Goal: Transaction & Acquisition: Purchase product/service

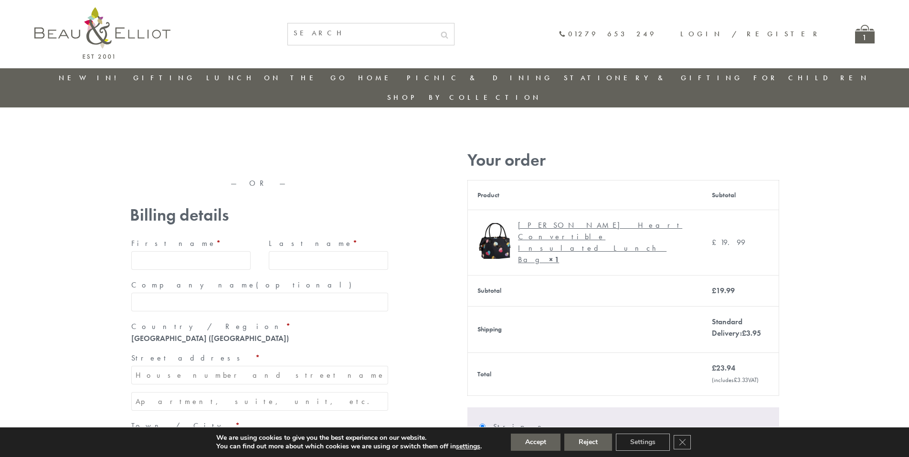
type input "[EMAIL_ADDRESS][DOMAIN_NAME]"
type input "[PERSON_NAME]"
type input "23, [GEOGRAPHIC_DATA], [GEOGRAPHIC_DATA]"
type input "[GEOGRAPHIC_DATA]"
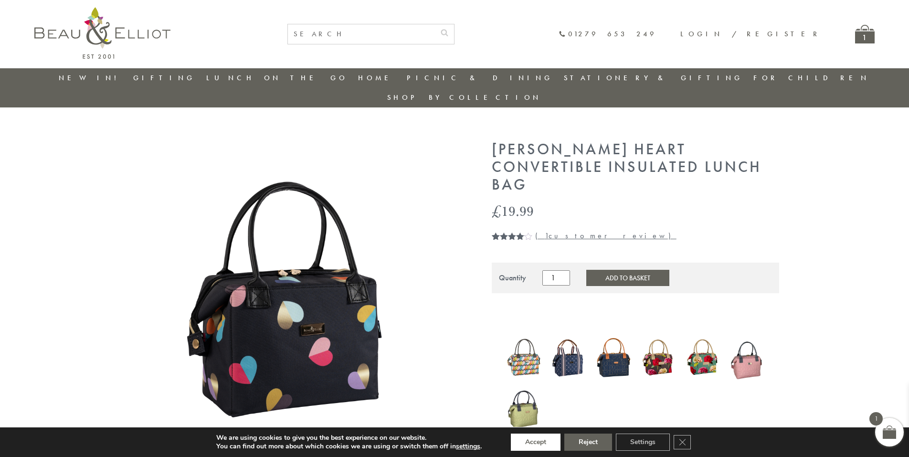
click at [536, 442] on button "Accept" at bounding box center [536, 441] width 50 height 17
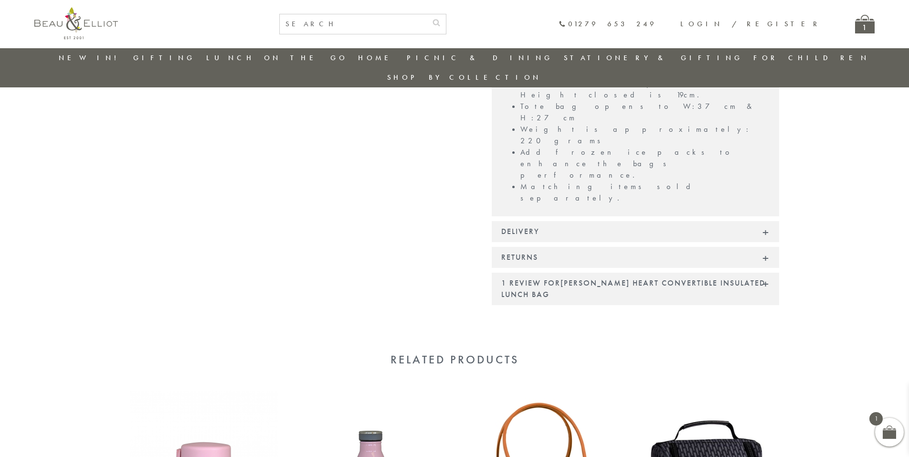
scroll to position [795, 0]
